Goal: Navigation & Orientation: Find specific page/section

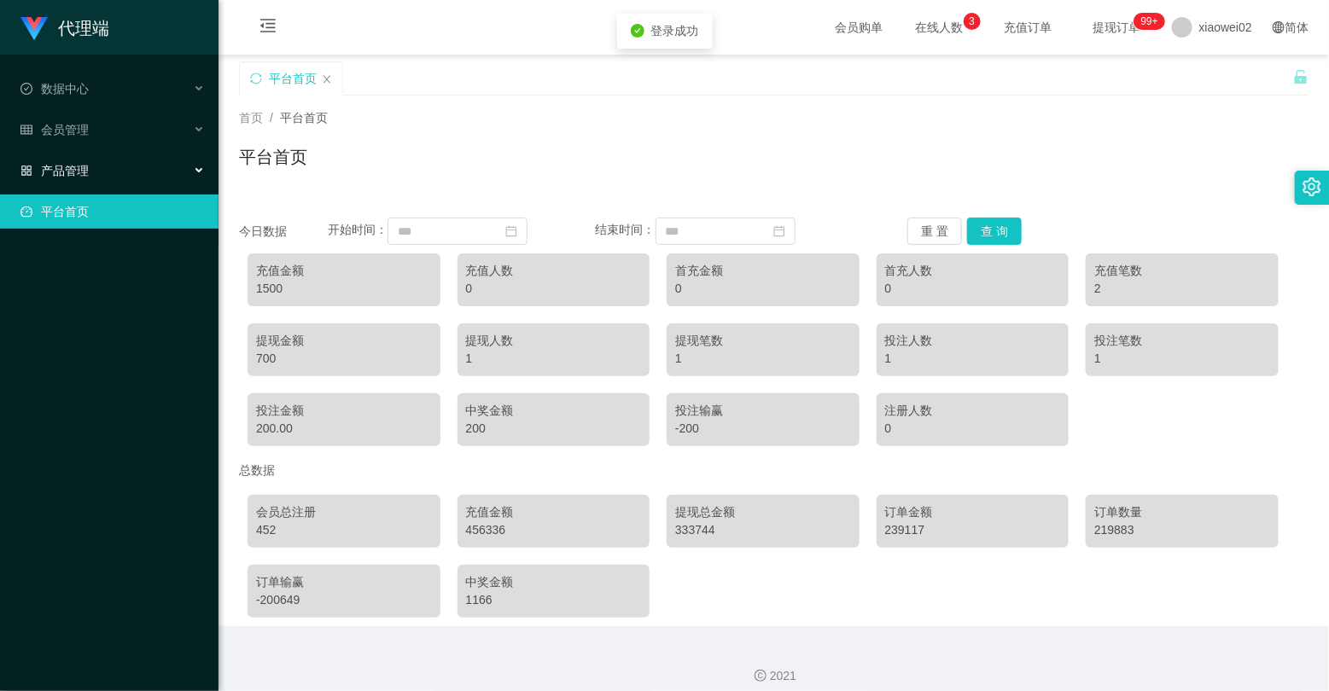
click at [87, 164] on span "产品管理" at bounding box center [54, 171] width 68 height 14
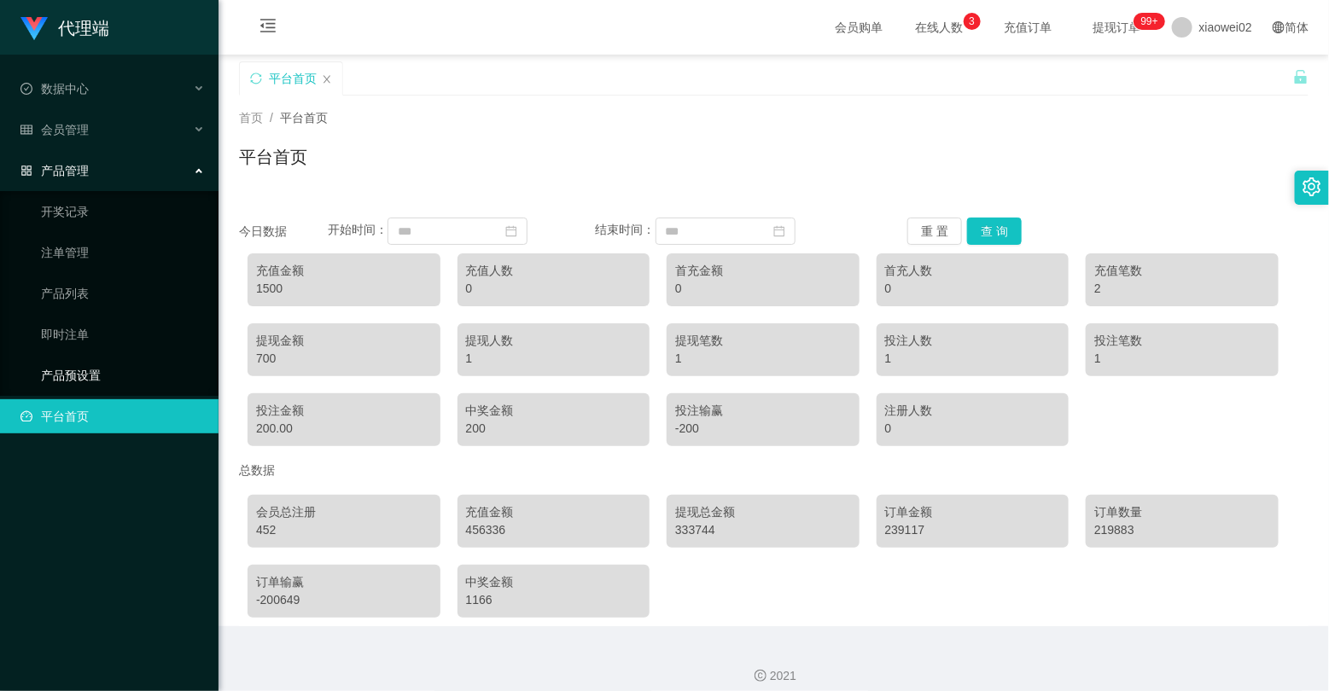
click at [65, 369] on link "产品预设置" at bounding box center [123, 375] width 164 height 34
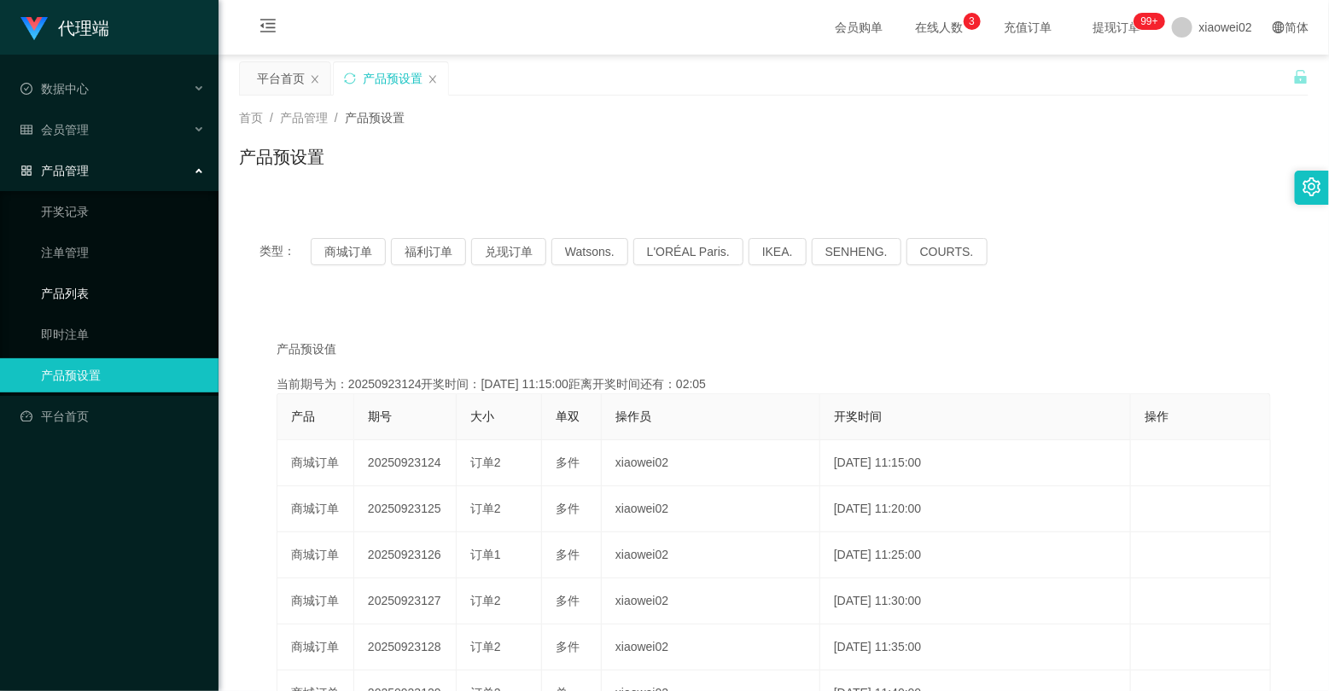
click at [83, 284] on link "产品列表" at bounding box center [123, 293] width 164 height 34
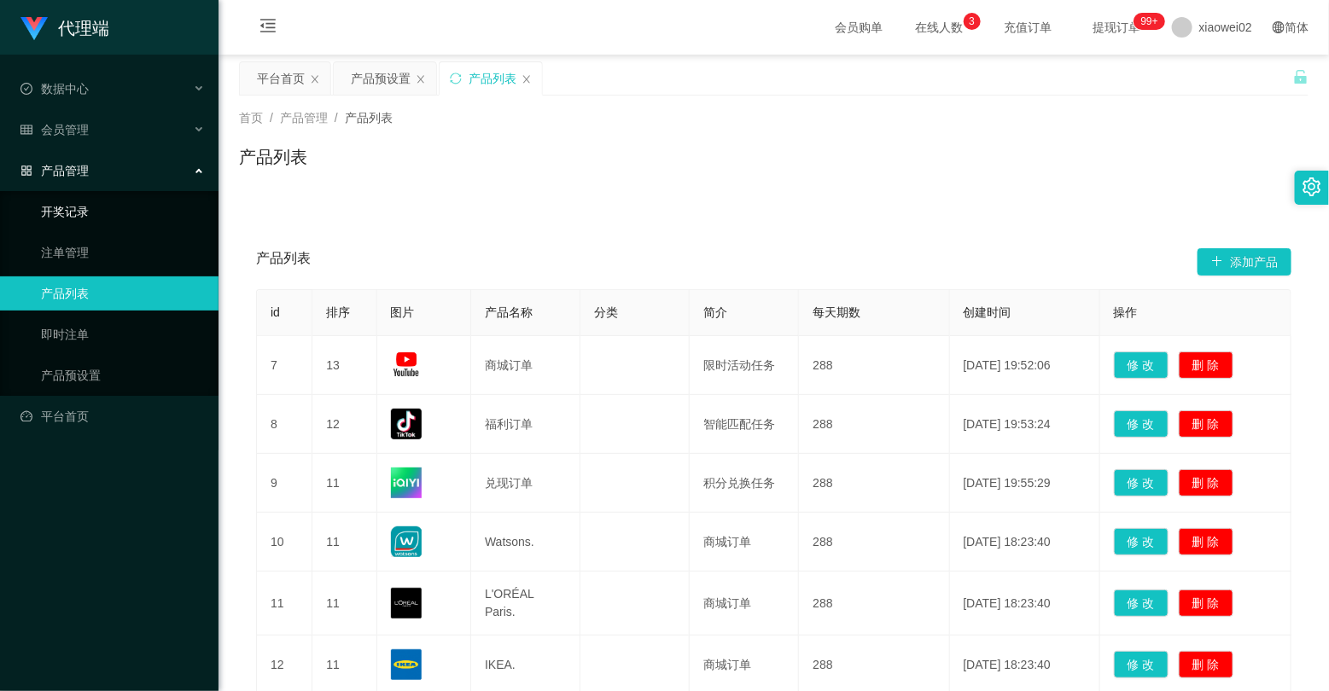
click at [61, 212] on link "开奖记录" at bounding box center [123, 212] width 164 height 34
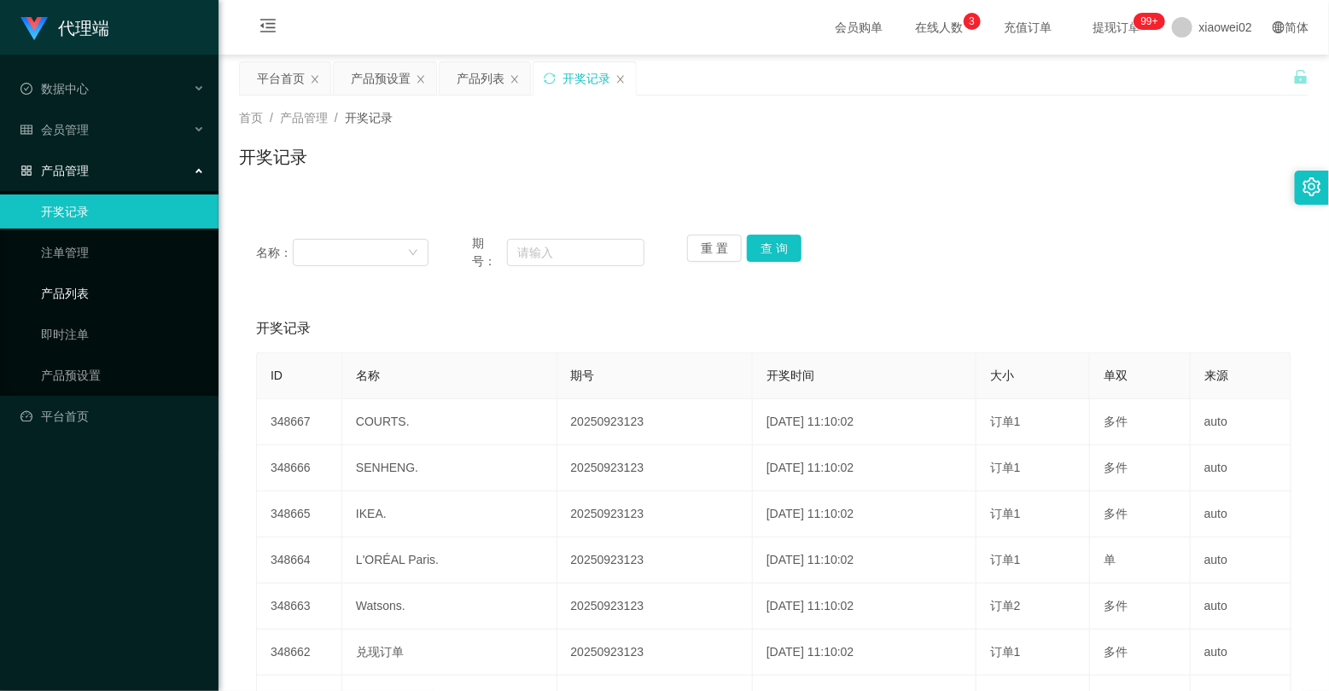
click at [71, 291] on link "产品列表" at bounding box center [123, 293] width 164 height 34
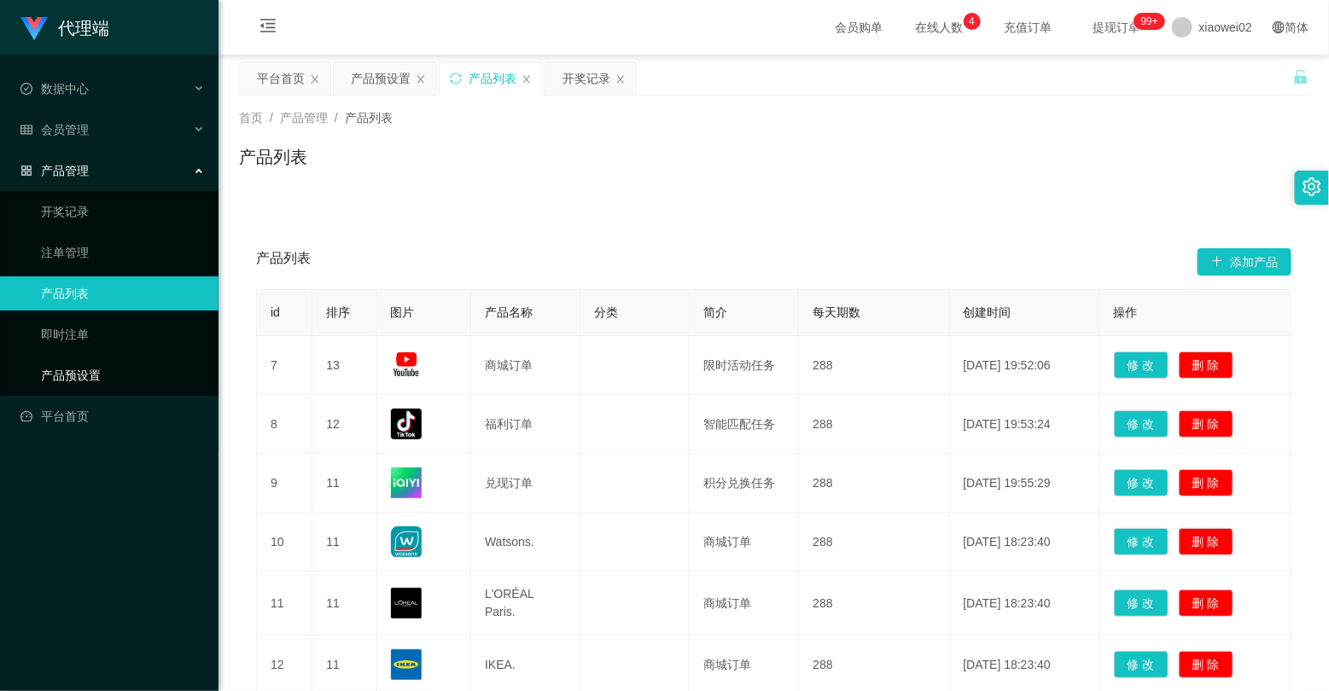
click at [69, 378] on link "产品预设置" at bounding box center [123, 375] width 164 height 34
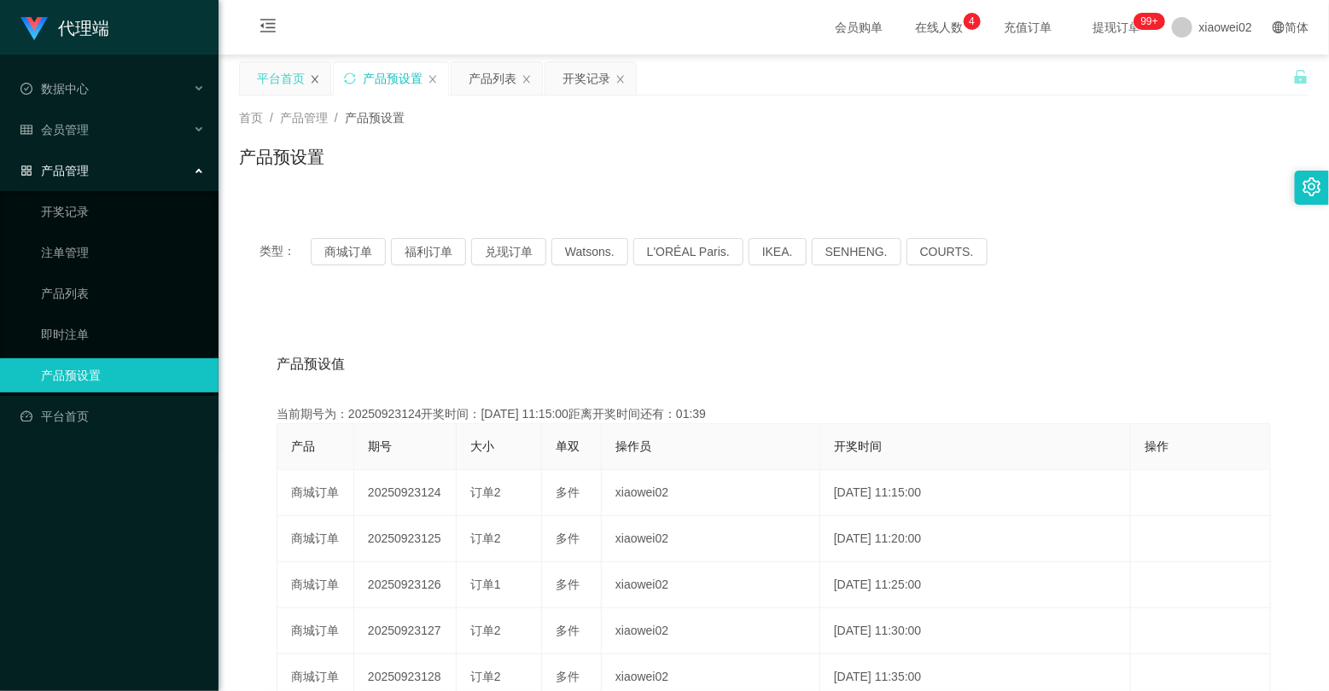
click at [316, 75] on icon "图标: close" at bounding box center [315, 79] width 10 height 10
click at [478, 83] on div "开奖记录" at bounding box center [492, 78] width 48 height 32
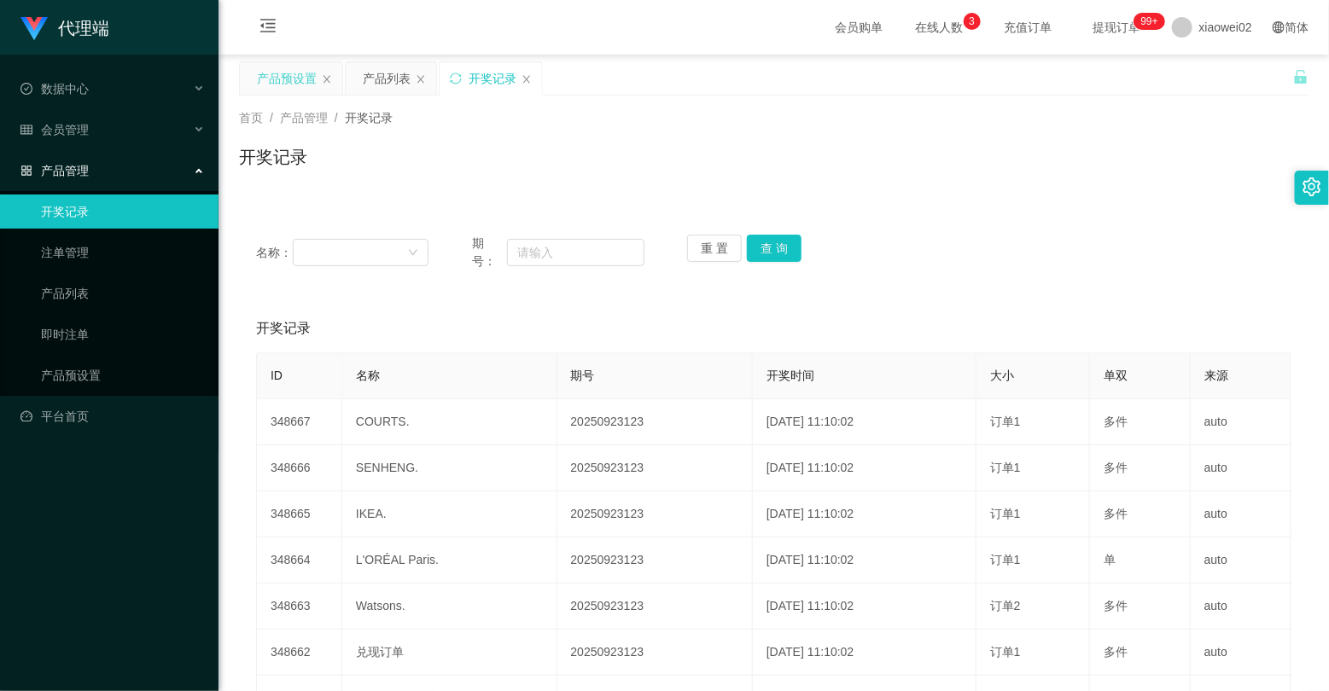
click at [292, 81] on div "产品预设置" at bounding box center [287, 78] width 60 height 32
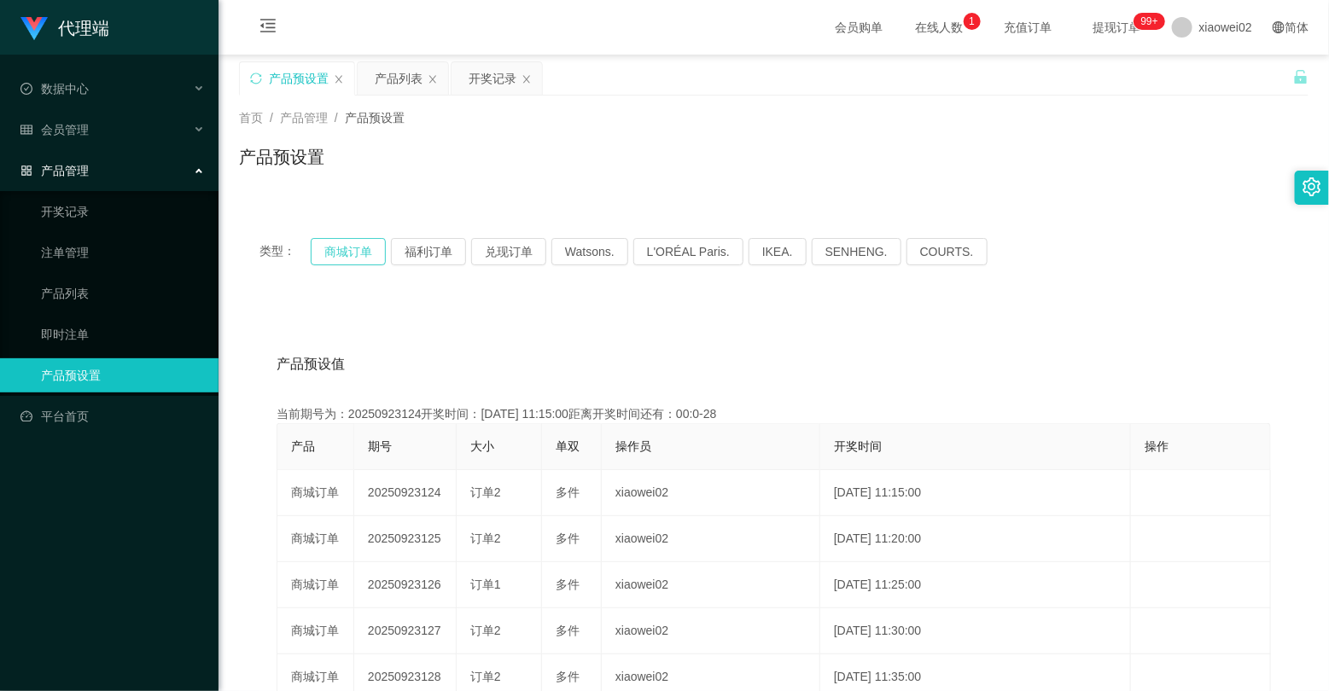
click at [337, 253] on button "商城订单" at bounding box center [348, 251] width 75 height 27
click at [432, 244] on button "福利订单" at bounding box center [428, 251] width 75 height 27
click at [352, 256] on button "商城订单" at bounding box center [348, 251] width 75 height 27
click at [385, 75] on div "产品列表" at bounding box center [399, 78] width 48 height 32
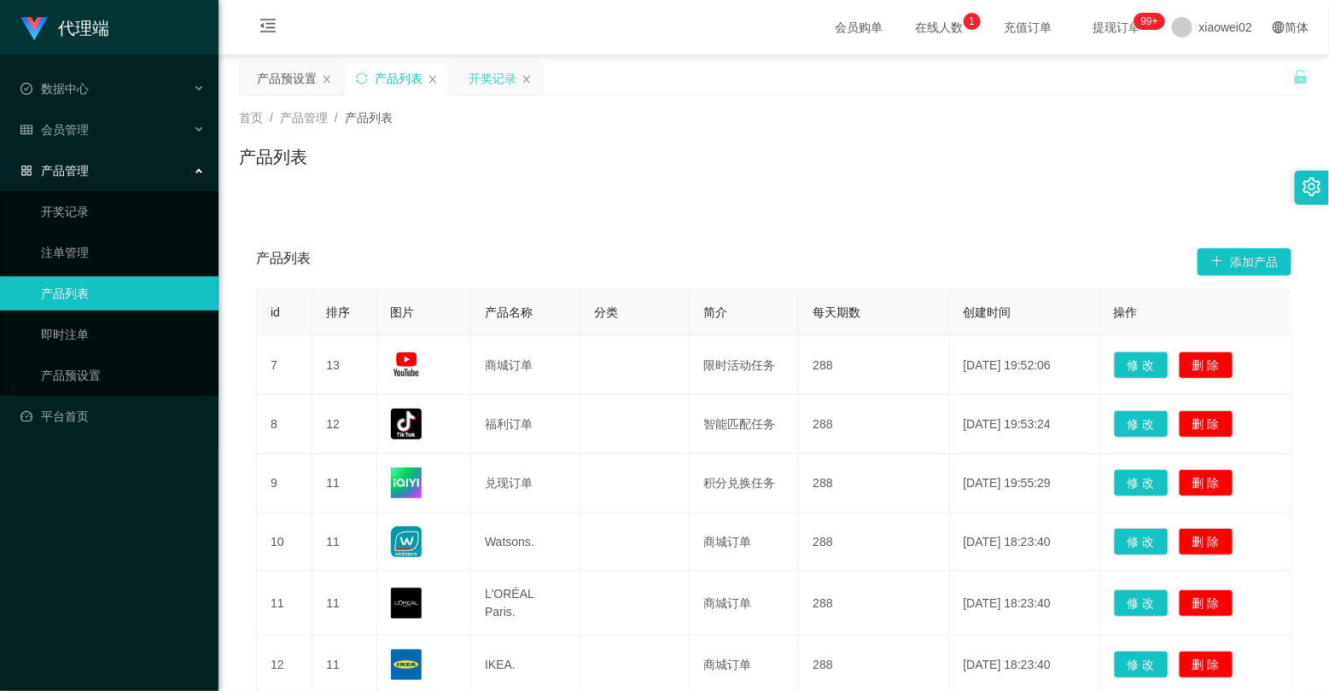
click at [489, 78] on div "开奖记录" at bounding box center [492, 78] width 48 height 32
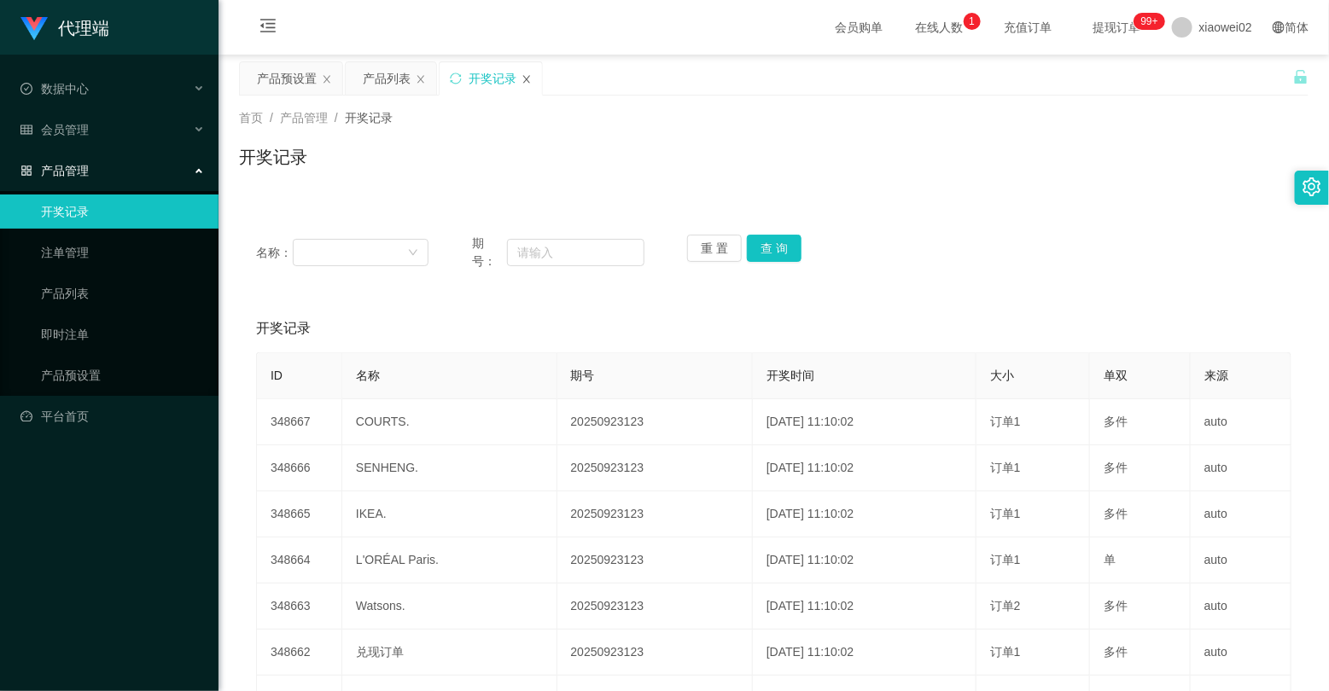
click at [529, 79] on icon "图标: close" at bounding box center [526, 79] width 10 height 10
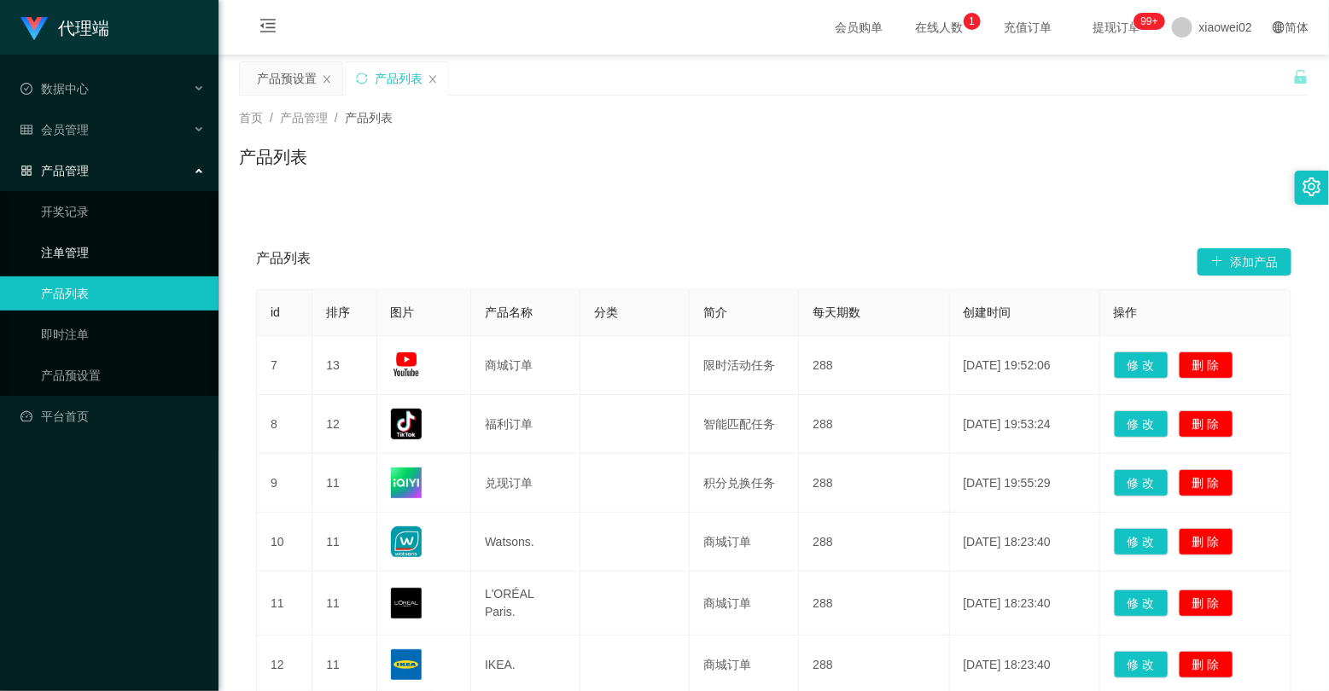
click at [61, 249] on link "注单管理" at bounding box center [123, 253] width 164 height 34
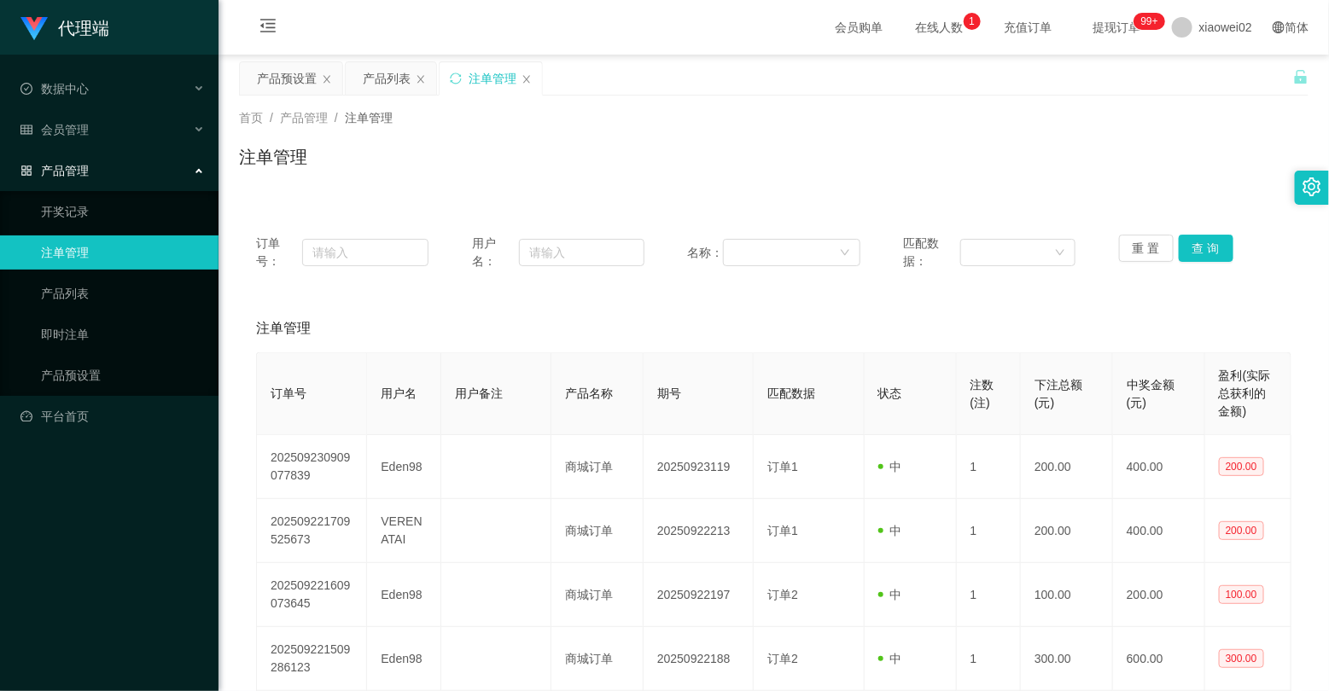
click at [641, 150] on div "注单管理" at bounding box center [773, 163] width 1069 height 39
